Goal: Task Accomplishment & Management: Manage account settings

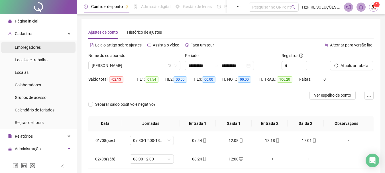
click at [34, 46] on span "Empregadores" at bounding box center [28, 47] width 26 height 5
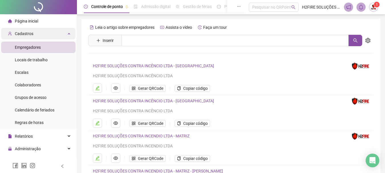
click at [45, 30] on div "Cadastros" at bounding box center [38, 33] width 74 height 11
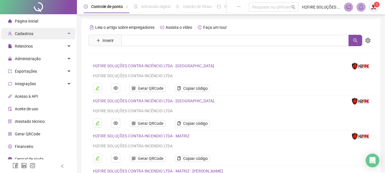
click at [55, 31] on div "Cadastros" at bounding box center [38, 33] width 74 height 11
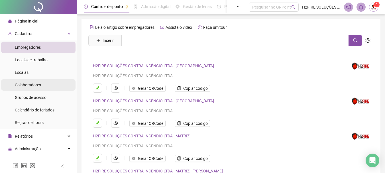
click at [60, 84] on li "Colaboradores" at bounding box center [38, 84] width 74 height 11
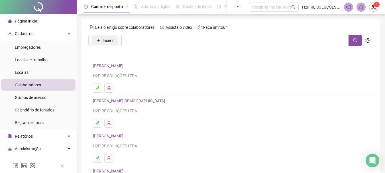
click at [104, 38] on span "Inserir" at bounding box center [108, 40] width 11 height 6
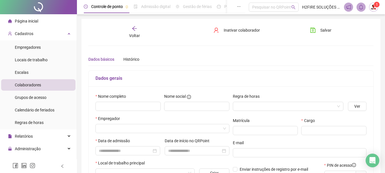
type input "*****"
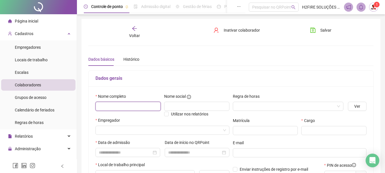
click at [120, 107] on input "text" at bounding box center [127, 106] width 65 height 9
click at [112, 115] on div "Nome completo" at bounding box center [128, 105] width 69 height 24
click at [110, 111] on div "Nome completo" at bounding box center [128, 105] width 69 height 24
click at [110, 108] on input "text" at bounding box center [127, 106] width 65 height 9
paste input "**********"
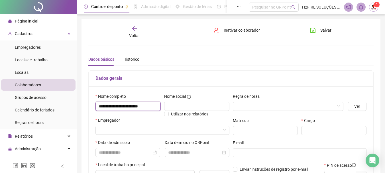
scroll to position [0, 2]
type input "**********"
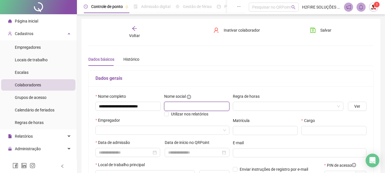
click at [180, 110] on input "text" at bounding box center [196, 106] width 65 height 9
type input "****"
click at [246, 108] on input "search" at bounding box center [285, 106] width 99 height 9
click at [257, 106] on input "search" at bounding box center [285, 106] width 99 height 9
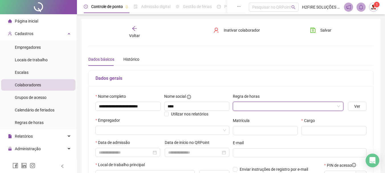
click at [257, 106] on input "search" at bounding box center [285, 106] width 99 height 9
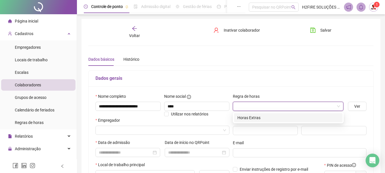
click at [250, 117] on div "Horas Extras" at bounding box center [288, 118] width 102 height 6
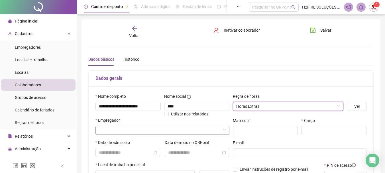
click at [131, 132] on input "search" at bounding box center [160, 130] width 122 height 9
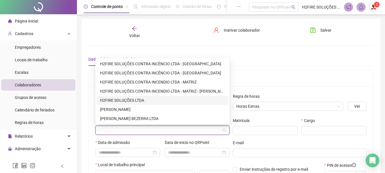
click at [148, 100] on div "H2FIRE SOLUÇÕES LTDA" at bounding box center [162, 100] width 125 height 6
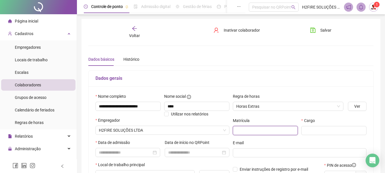
click at [261, 129] on input "text" at bounding box center [265, 130] width 65 height 9
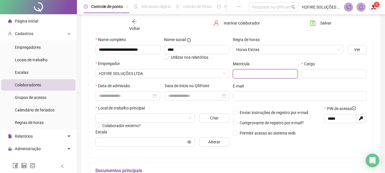
scroll to position [57, 0]
click at [178, 78] on div "H2FIRE SOLUÇÕES LTDA" at bounding box center [162, 73] width 134 height 9
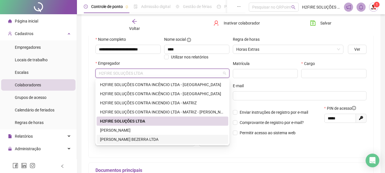
click at [262, 158] on div "**********" at bounding box center [230, 85] width 285 height 145
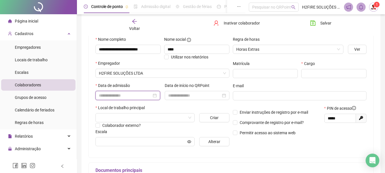
click at [116, 93] on input at bounding box center [125, 95] width 53 height 6
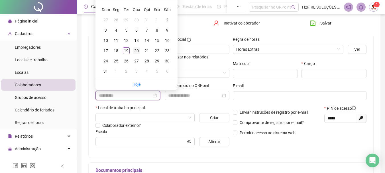
type input "**********"
click at [133, 52] on div "20" at bounding box center [136, 50] width 7 height 7
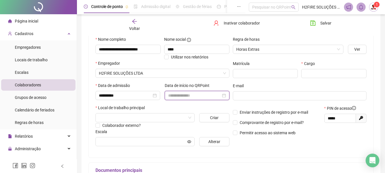
click at [174, 95] on input at bounding box center [194, 95] width 53 height 6
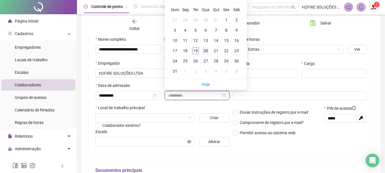
type input "**********"
click at [206, 50] on div "20" at bounding box center [205, 50] width 7 height 7
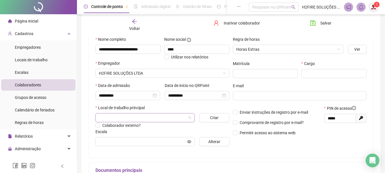
click at [133, 116] on input "search" at bounding box center [142, 117] width 87 height 9
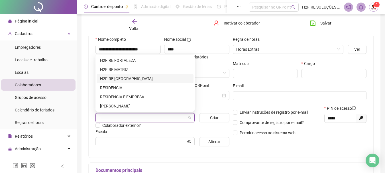
click at [126, 81] on div "H2FIRE [GEOGRAPHIC_DATA]" at bounding box center [145, 79] width 90 height 6
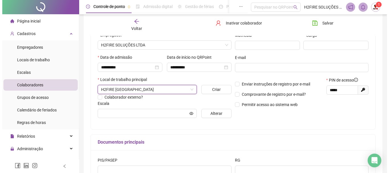
scroll to position [86, 0]
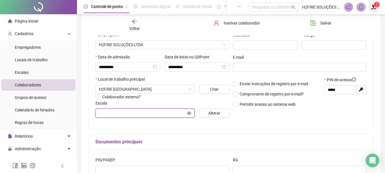
click at [189, 114] on icon "eye" at bounding box center [189, 112] width 4 height 3
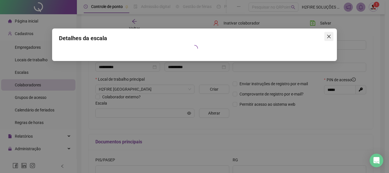
click at [329, 35] on icon "close" at bounding box center [329, 36] width 5 height 5
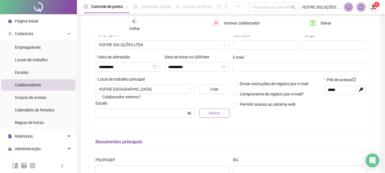
click at [209, 110] on span "Alterar" at bounding box center [214, 113] width 12 height 6
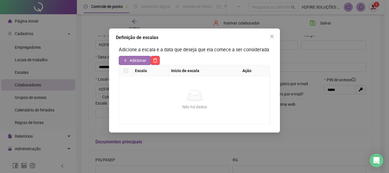
click at [137, 59] on span "Adicionar" at bounding box center [138, 60] width 17 height 6
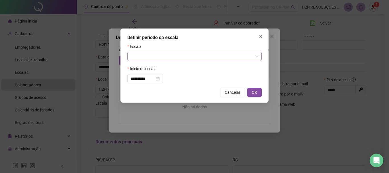
click at [159, 56] on input "search" at bounding box center [192, 56] width 123 height 9
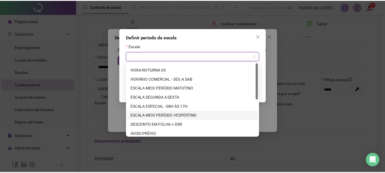
scroll to position [0, 0]
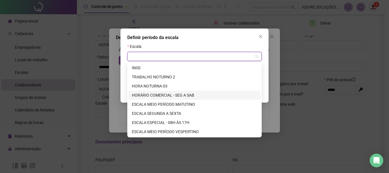
click at [178, 98] on div "HORÁRIO COMERCIAL - SEG A SAB" at bounding box center [194, 95] width 125 height 6
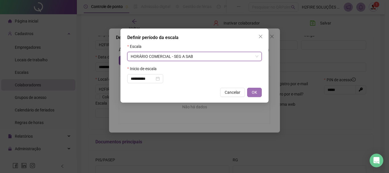
click at [257, 92] on span "OK" at bounding box center [254, 92] width 5 height 6
type input "**********"
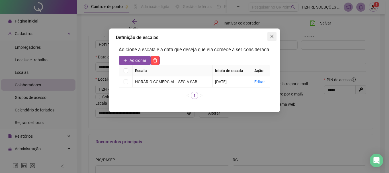
click at [271, 38] on icon "close" at bounding box center [272, 36] width 5 height 5
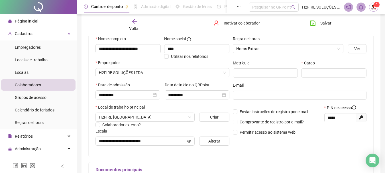
scroll to position [29, 0]
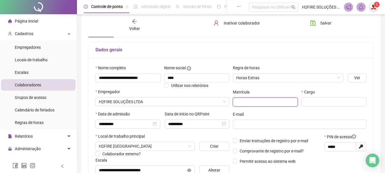
click at [255, 103] on input "text" at bounding box center [265, 101] width 65 height 9
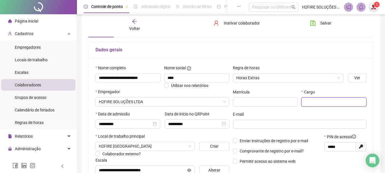
click at [308, 101] on input "text" at bounding box center [333, 101] width 65 height 9
type input "**********"
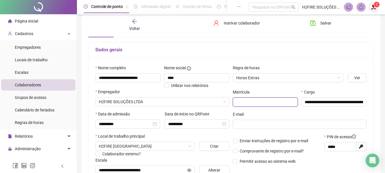
click at [254, 100] on input "text" at bounding box center [265, 101] width 65 height 9
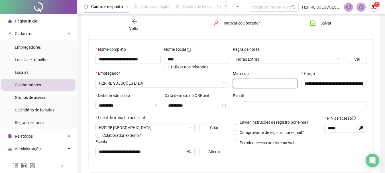
scroll to position [57, 0]
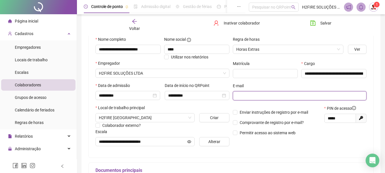
click at [253, 98] on input "text" at bounding box center [299, 96] width 126 height 6
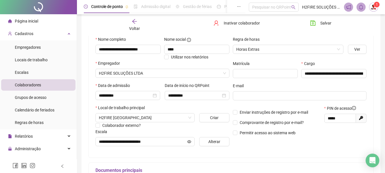
click at [271, 145] on div "**********" at bounding box center [299, 93] width 137 height 115
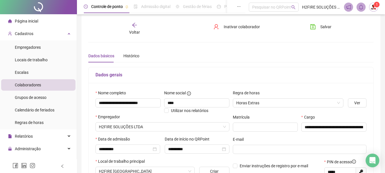
scroll to position [0, 0]
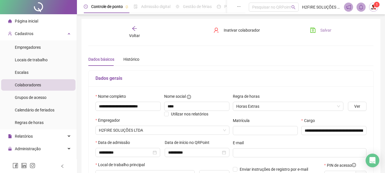
click at [315, 32] on icon "save" at bounding box center [312, 30] width 5 height 5
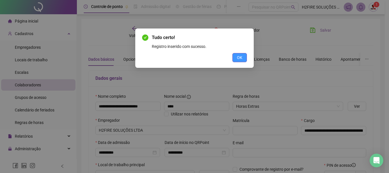
click at [242, 60] on span "OK" at bounding box center [239, 57] width 5 height 6
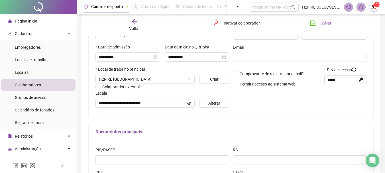
scroll to position [95, 0]
drag, startPoint x: 341, startPoint y: 79, endPoint x: 309, endPoint y: 79, distance: 31.6
click at [309, 79] on div "Comprovante de registro por e-mail? Permitir acesso ao sistema web PIN de acess…" at bounding box center [299, 79] width 137 height 25
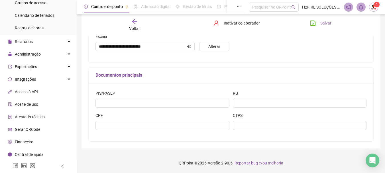
scroll to position [95, 0]
click at [22, 125] on div "Gerar QRCode" at bounding box center [24, 128] width 32 height 11
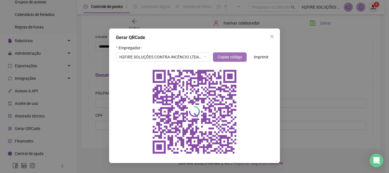
click at [225, 57] on span "Copiar código" at bounding box center [230, 57] width 25 height 6
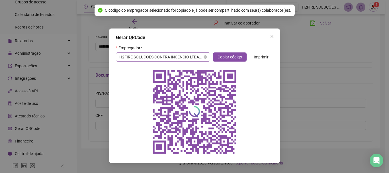
click at [204, 57] on span "H2FIRE SOLUÇÕES CONTRA INCÊNCIO LTDA - [GEOGRAPHIC_DATA]" at bounding box center [163, 57] width 88 height 9
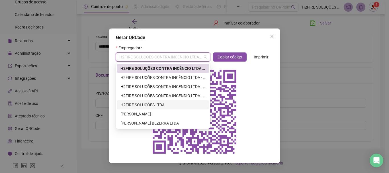
click at [158, 105] on div "H2FIRE SOLUÇÕES LTDA" at bounding box center [163, 105] width 85 height 6
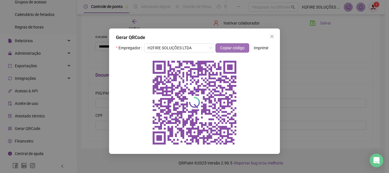
click at [229, 46] on span "Copiar código" at bounding box center [232, 48] width 25 height 6
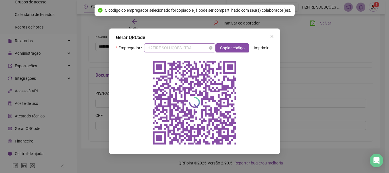
click at [198, 46] on span "H2FIRE SOLUÇÕES LTDA" at bounding box center [180, 48] width 65 height 9
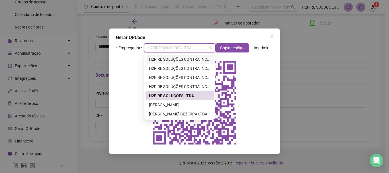
click at [188, 60] on div "H2FIRE SOLUÇÕES CONTRA INCÊNCIO LTDA - [GEOGRAPHIC_DATA]" at bounding box center [180, 59] width 62 height 6
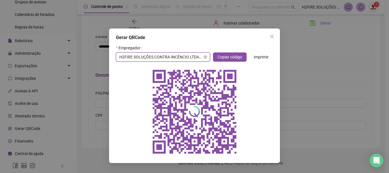
click at [197, 56] on span "H2FIRE SOLUÇÕES CONTRA INCÊNCIO LTDA - [GEOGRAPHIC_DATA]" at bounding box center [163, 57] width 88 height 9
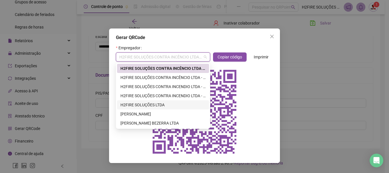
click at [157, 105] on div "H2FIRE SOLUÇÕES LTDA" at bounding box center [163, 105] width 85 height 6
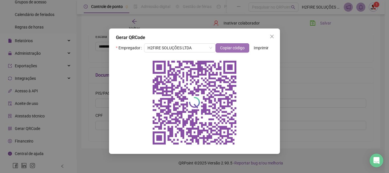
click at [238, 49] on span "Copiar código" at bounding box center [232, 48] width 25 height 6
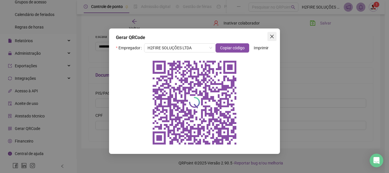
click at [271, 38] on icon "close" at bounding box center [272, 36] width 5 height 5
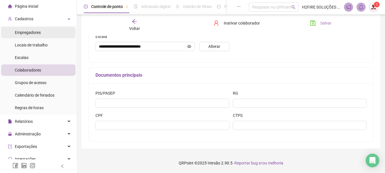
scroll to position [10, 0]
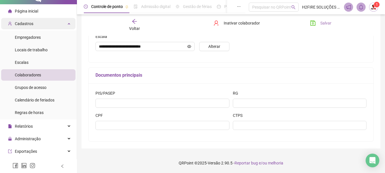
click at [54, 25] on div "Cadastros" at bounding box center [38, 23] width 74 height 11
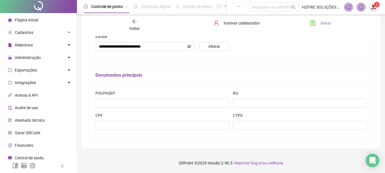
scroll to position [0, 0]
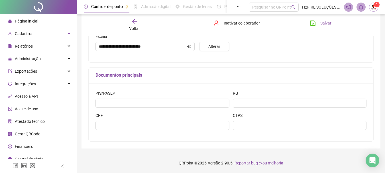
click at [36, 8] on div at bounding box center [38, 7] width 77 height 14
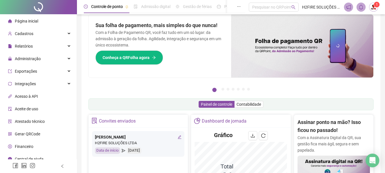
scroll to position [10, 0]
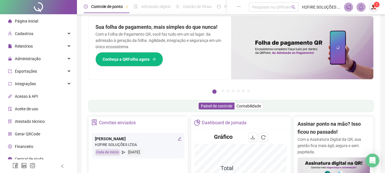
click at [32, 19] on span "Página inicial" at bounding box center [26, 21] width 23 height 5
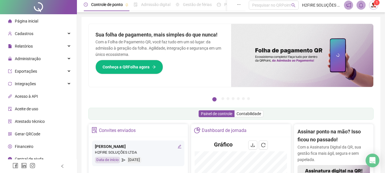
scroll to position [0, 0]
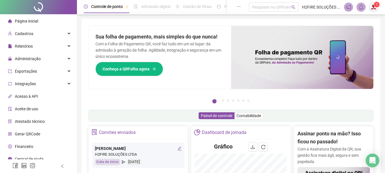
click at [34, 1] on div at bounding box center [38, 7] width 77 height 14
click at [34, 32] on div "Cadastros" at bounding box center [38, 33] width 74 height 11
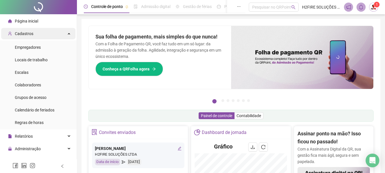
click at [35, 37] on div "Cadastros" at bounding box center [38, 33] width 74 height 11
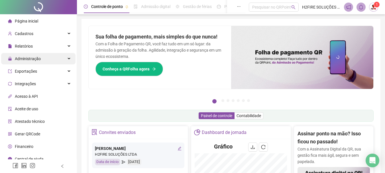
click at [26, 42] on span "Relatórios" at bounding box center [20, 45] width 25 height 11
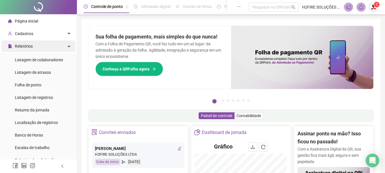
click at [32, 50] on span "Relatórios" at bounding box center [20, 45] width 25 height 11
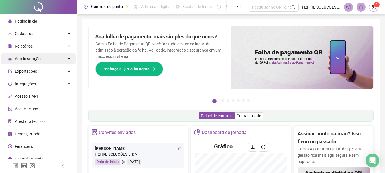
click at [27, 58] on span "Administração" at bounding box center [28, 58] width 26 height 5
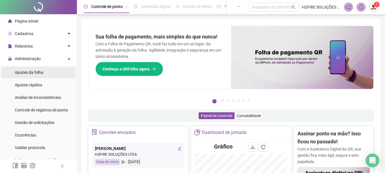
click at [45, 73] on li "Ajustes da folha" at bounding box center [38, 72] width 74 height 11
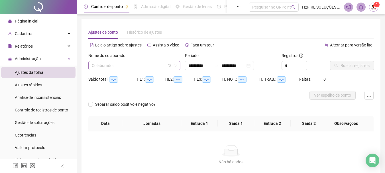
click at [105, 64] on input "search" at bounding box center [132, 65] width 80 height 9
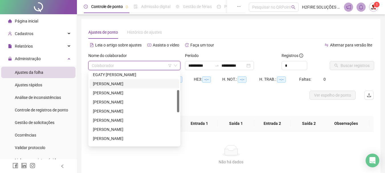
scroll to position [29, 0]
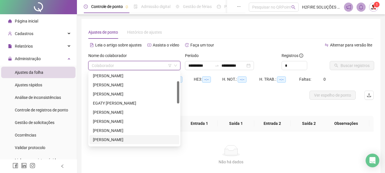
click at [119, 137] on div "[PERSON_NAME]" at bounding box center [134, 140] width 83 height 6
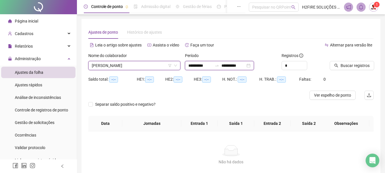
click at [245, 66] on input "**********" at bounding box center [233, 65] width 24 height 6
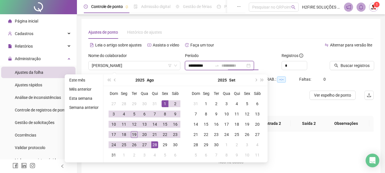
type input "**********"
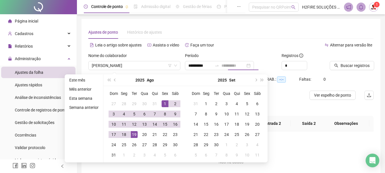
click at [135, 135] on div "19" at bounding box center [134, 134] width 7 height 7
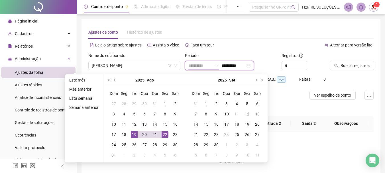
type input "**********"
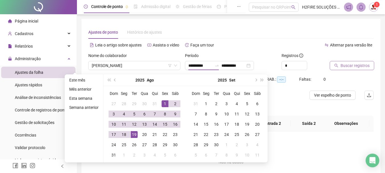
click at [363, 69] on button "Buscar registros" at bounding box center [352, 65] width 44 height 9
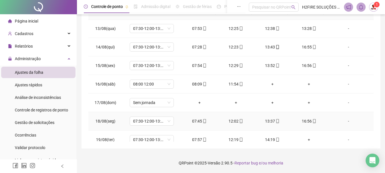
scroll to position [230, 0]
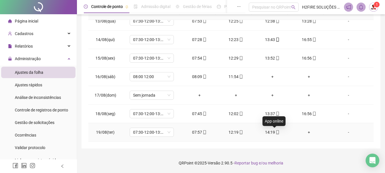
click at [275, 133] on span "mobile" at bounding box center [277, 132] width 5 height 4
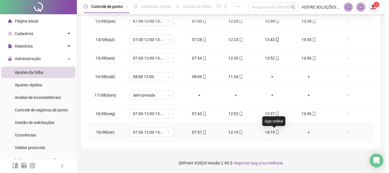
type input "**********"
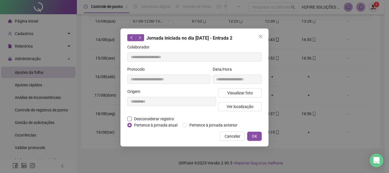
click at [159, 118] on span "Desconsiderar registro" at bounding box center [154, 119] width 44 height 6
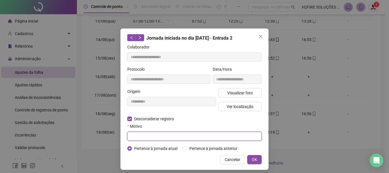
click at [145, 139] on input "text" at bounding box center [194, 136] width 135 height 9
type input "****"
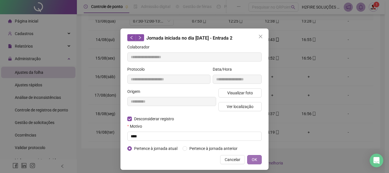
click at [253, 161] on span "OK" at bounding box center [254, 159] width 5 height 6
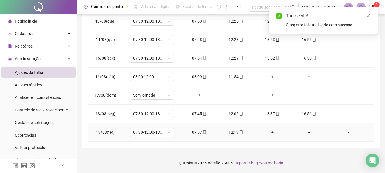
click at [269, 133] on div "+" at bounding box center [272, 132] width 27 height 6
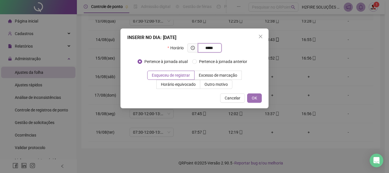
type input "*****"
click at [256, 99] on span "OK" at bounding box center [254, 98] width 5 height 6
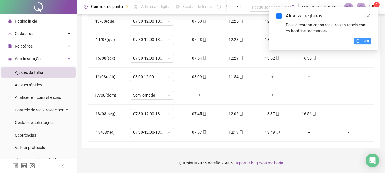
click at [365, 41] on span "Sim" at bounding box center [366, 41] width 7 height 6
